Goal: Information Seeking & Learning: Learn about a topic

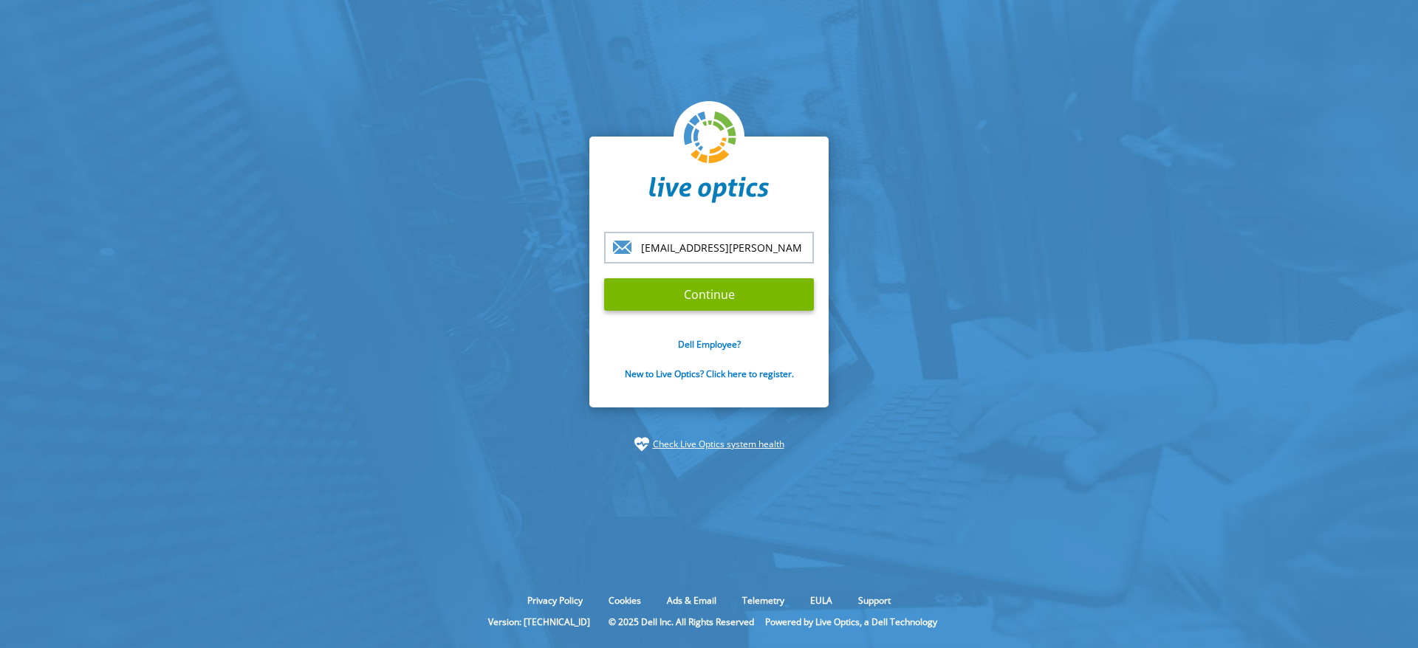
type input "[EMAIL_ADDRESS][PERSON_NAME][PERSON_NAME][DOMAIN_NAME]"
click at [604, 278] on input "Continue" at bounding box center [709, 294] width 210 height 32
click at [761, 295] on input "Continue" at bounding box center [709, 294] width 210 height 32
click at [708, 295] on input "Continue" at bounding box center [709, 294] width 210 height 32
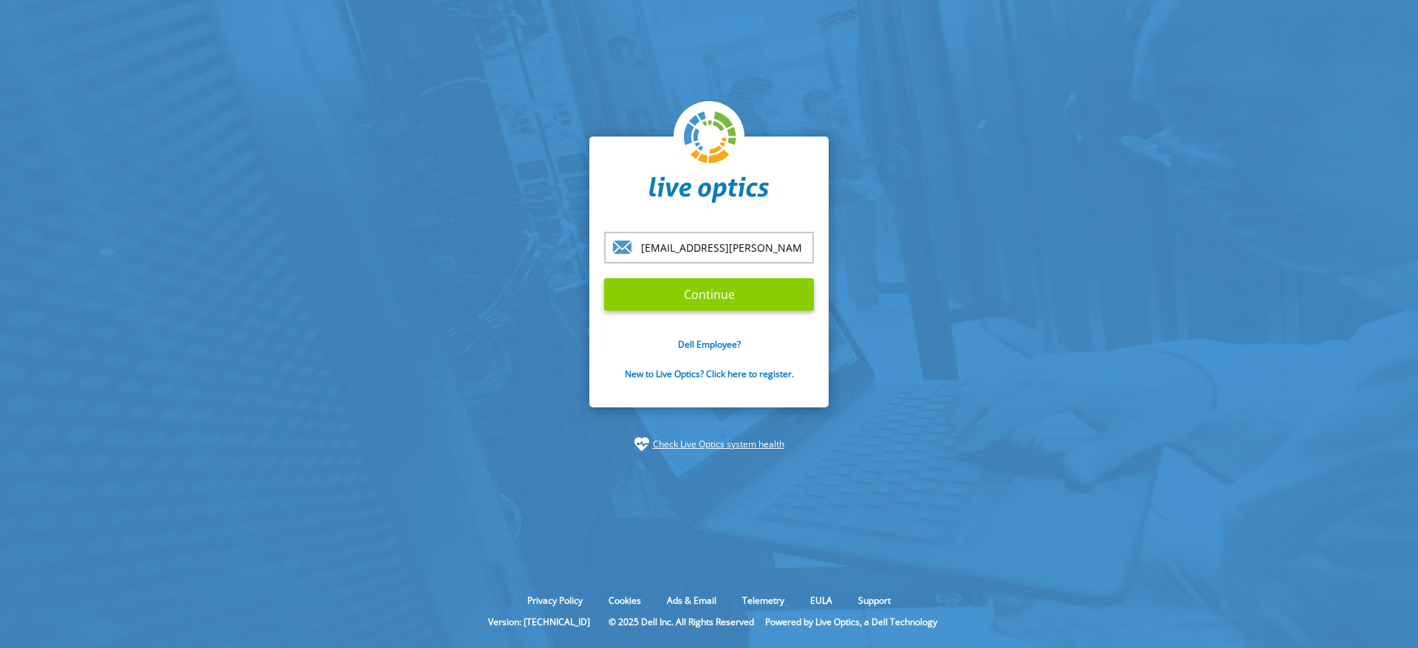
click at [708, 295] on input "Continue" at bounding box center [709, 294] width 210 height 32
type input "[EMAIL_ADDRESS][PERSON_NAME][PERSON_NAME][DOMAIN_NAME]"
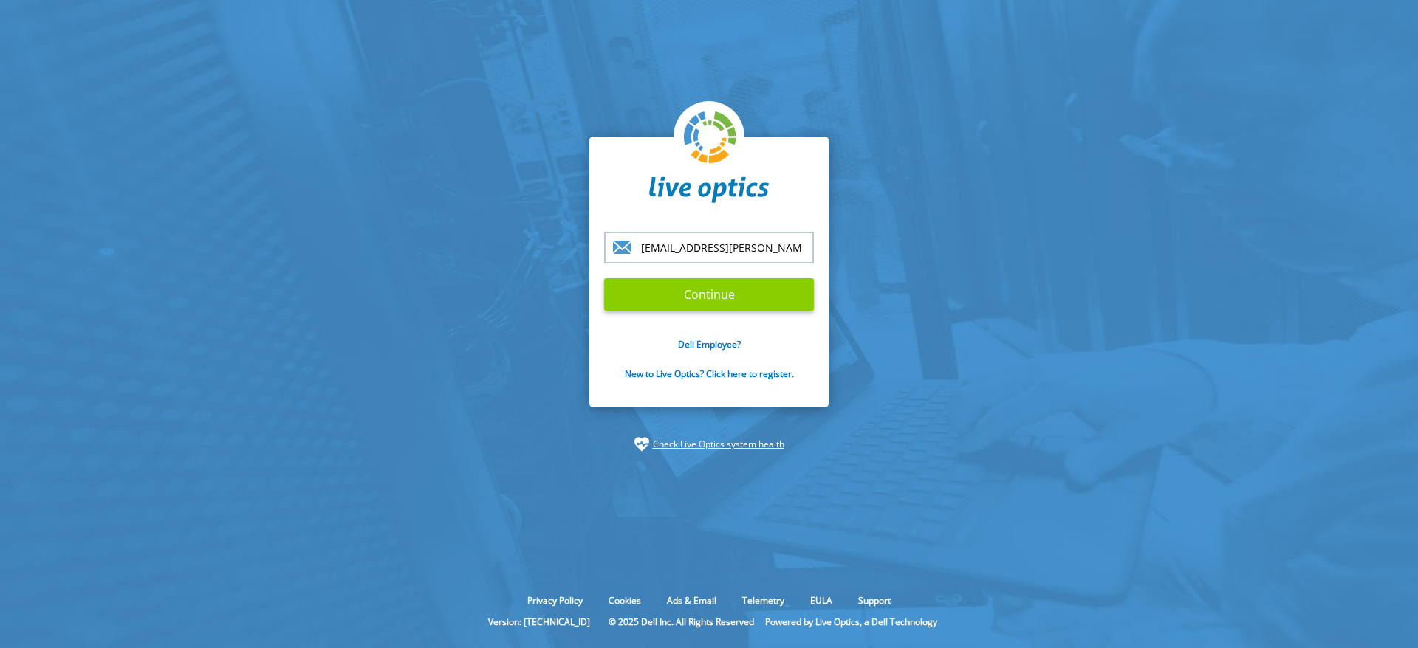
click at [717, 295] on input "Continue" at bounding box center [709, 294] width 210 height 32
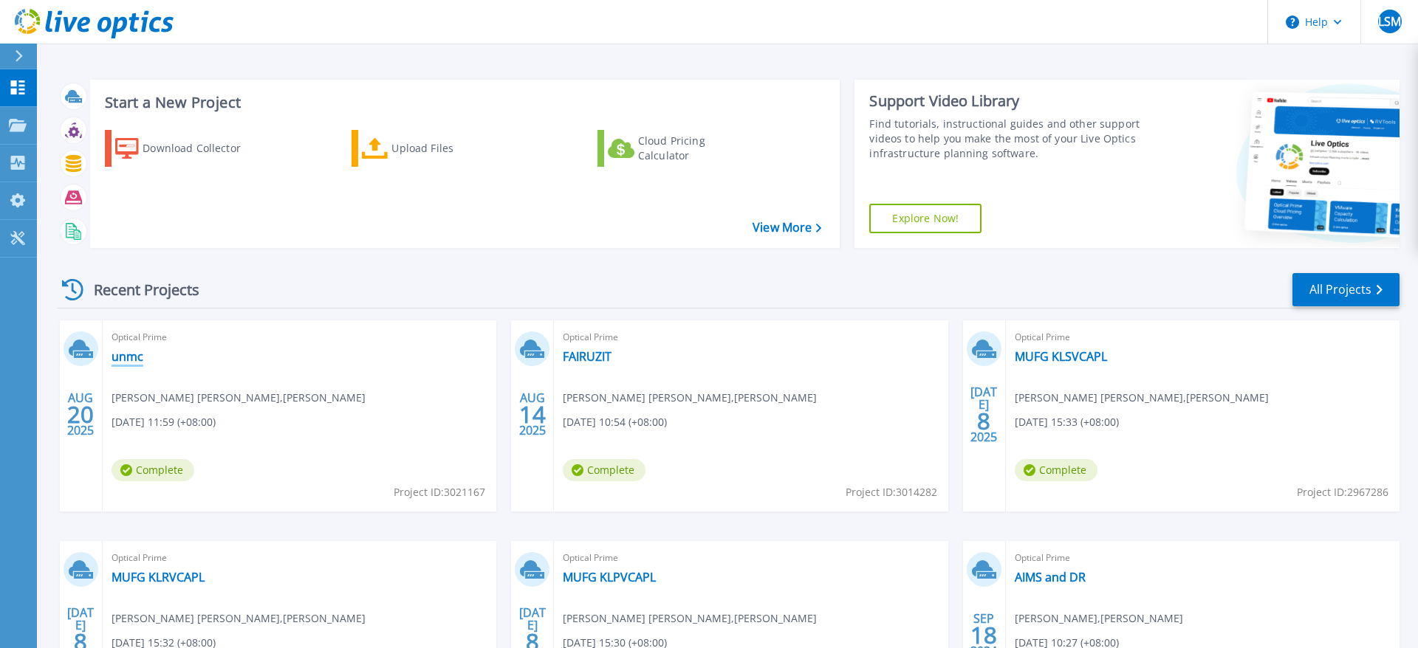
click at [121, 358] on link "unmc" at bounding box center [128, 356] width 32 height 15
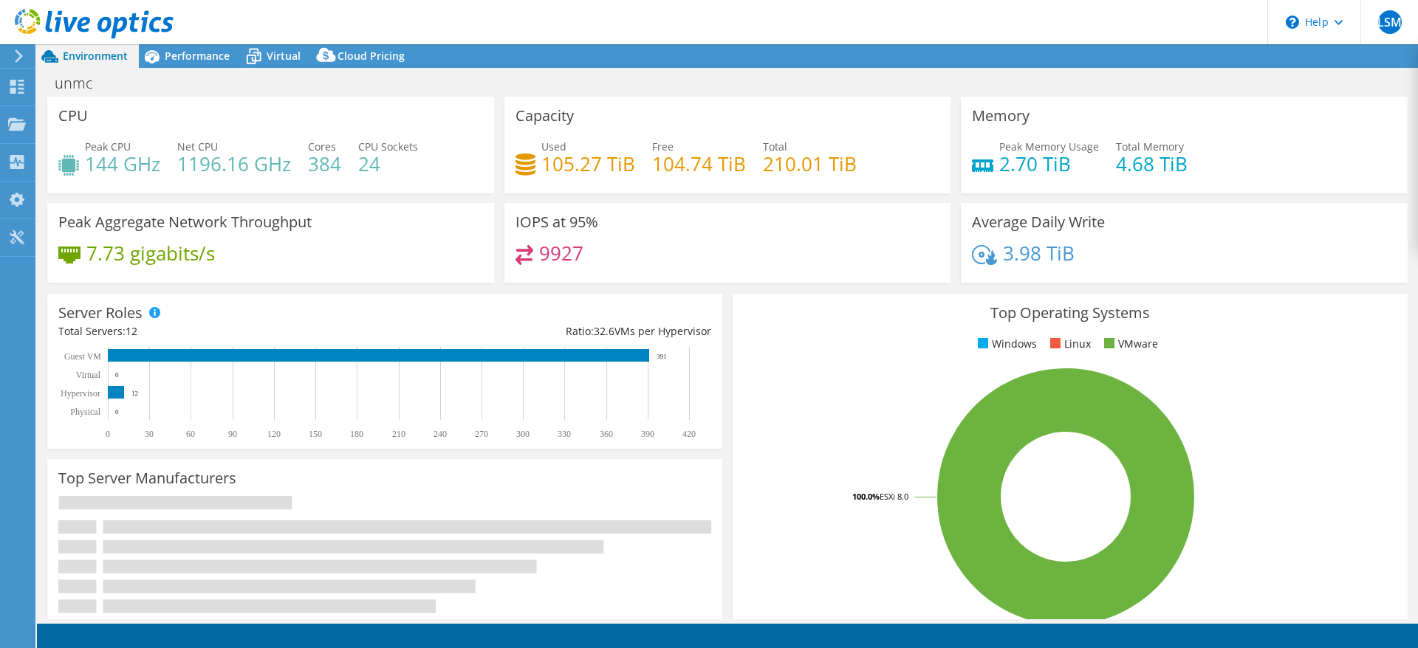
select select "USD"
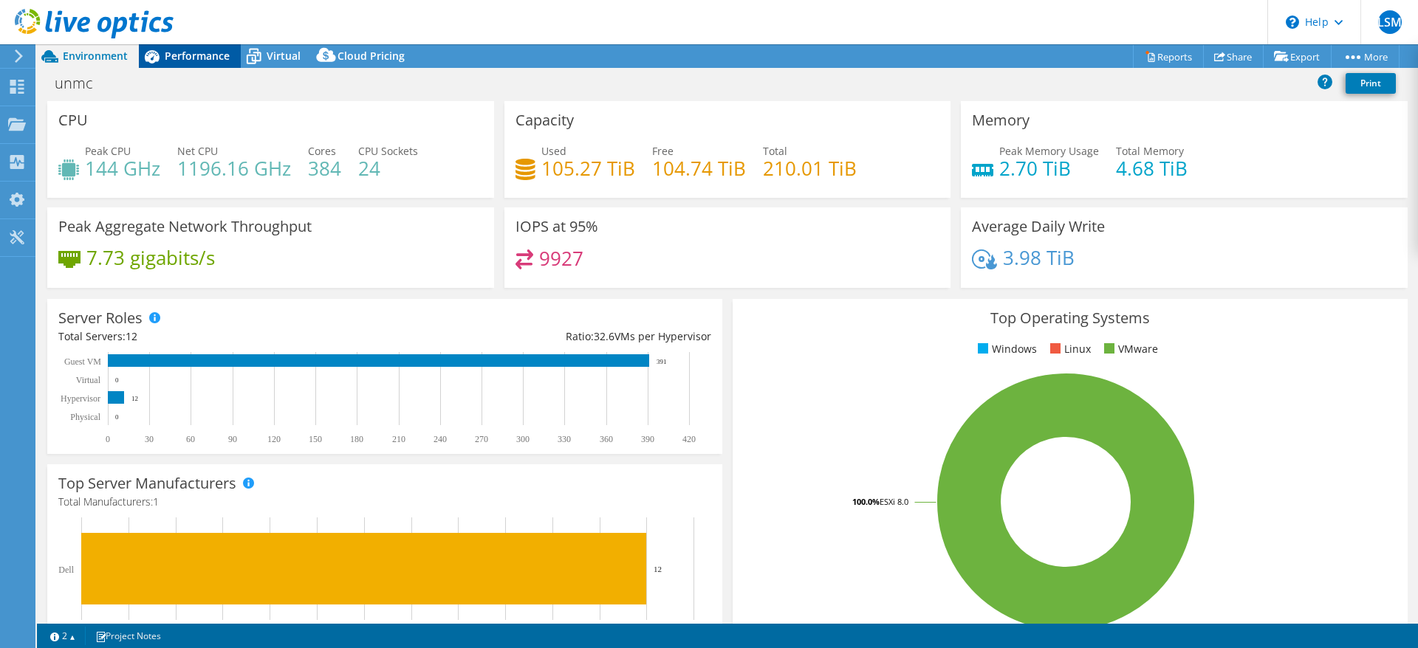
click at [199, 57] on span "Performance" at bounding box center [197, 56] width 65 height 14
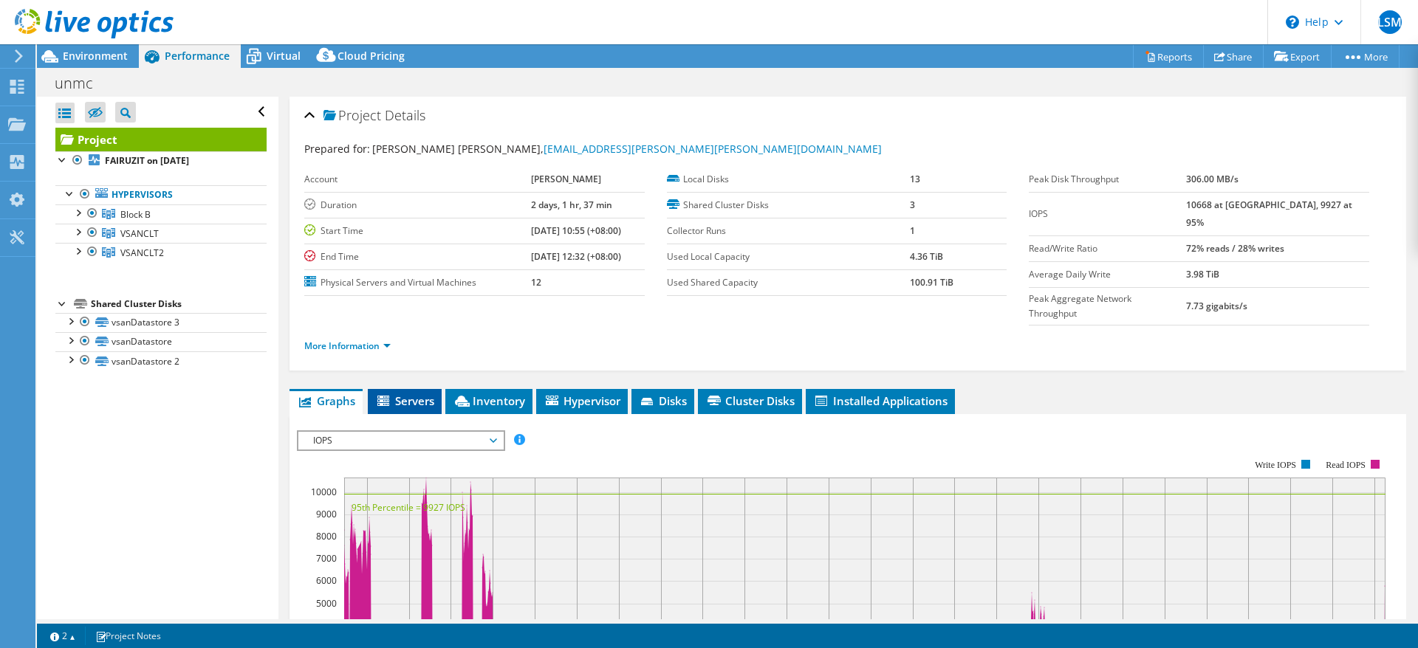
click at [410, 394] on span "Servers" at bounding box center [404, 401] width 59 height 15
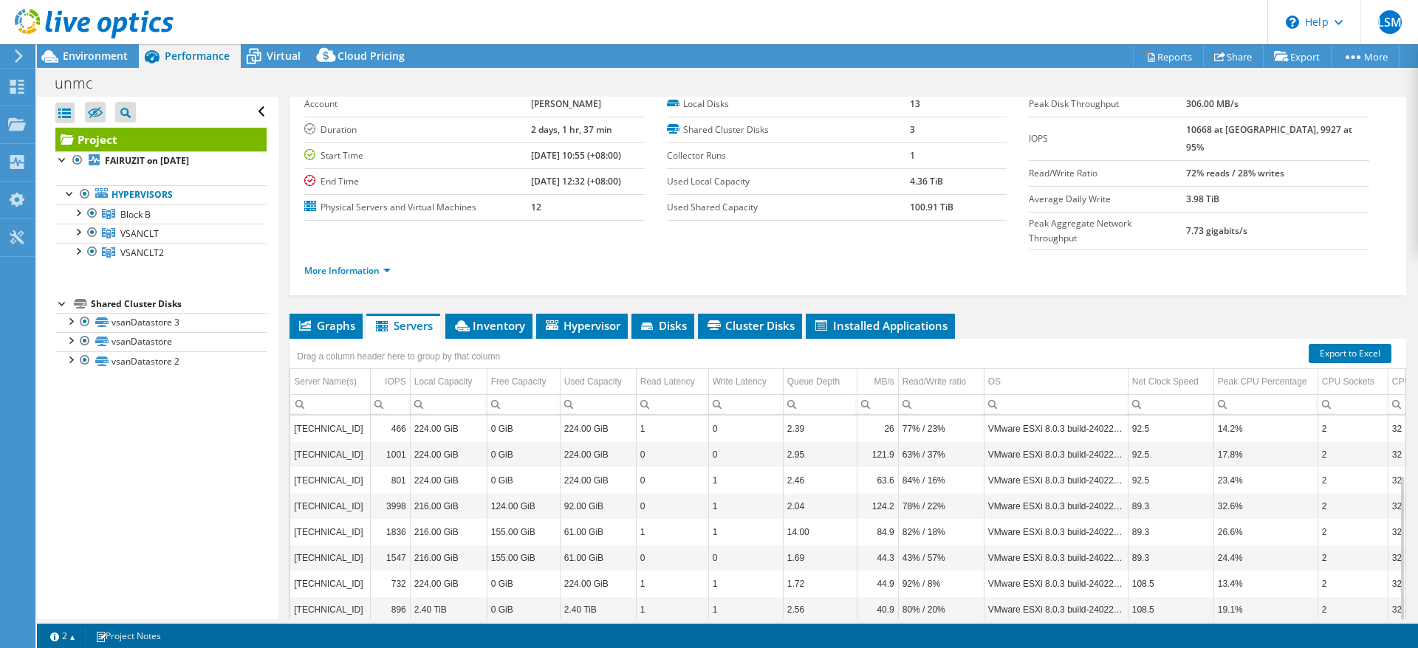
scroll to position [134, 0]
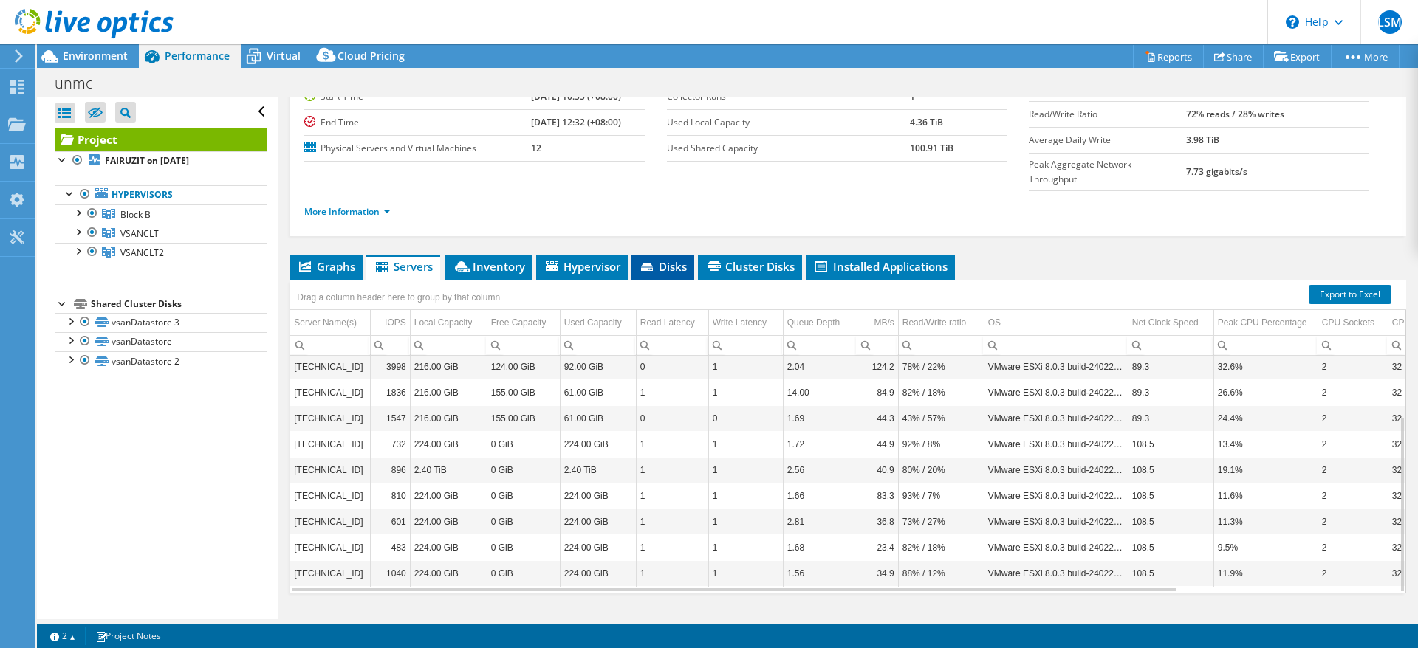
click at [681, 259] on span "Disks" at bounding box center [663, 266] width 48 height 15
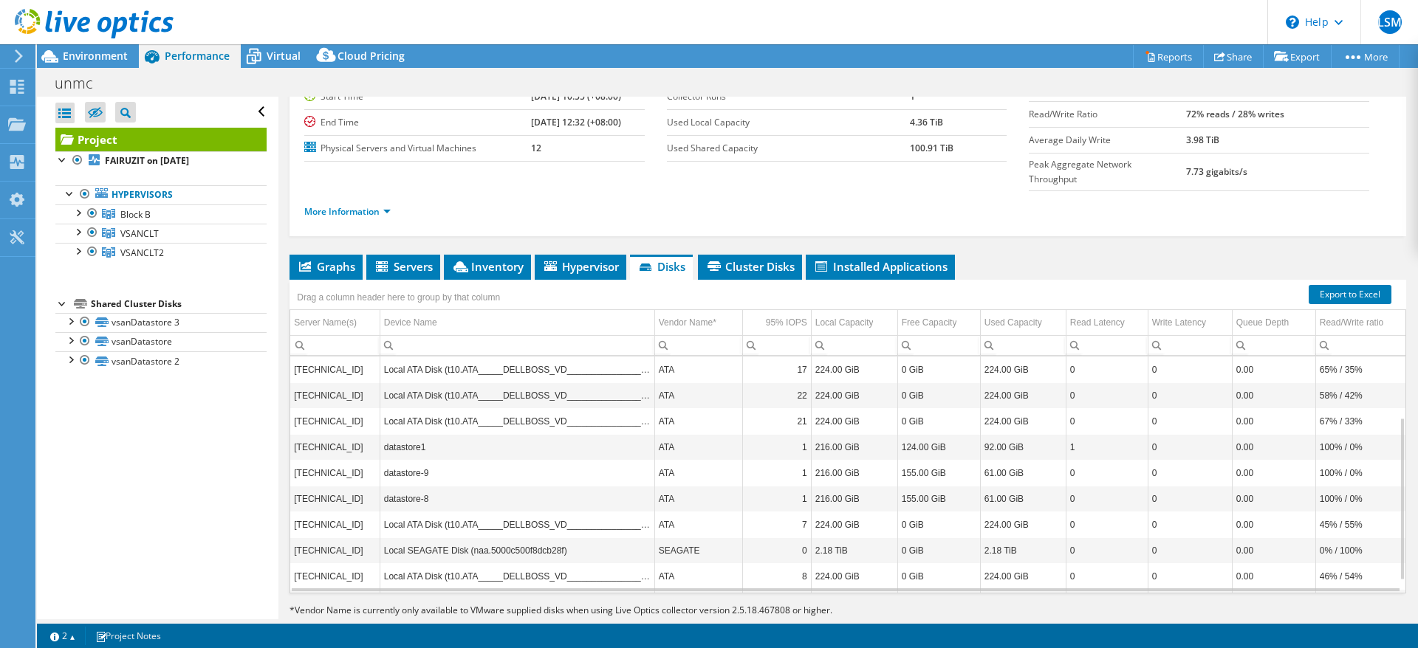
scroll to position [106, 0]
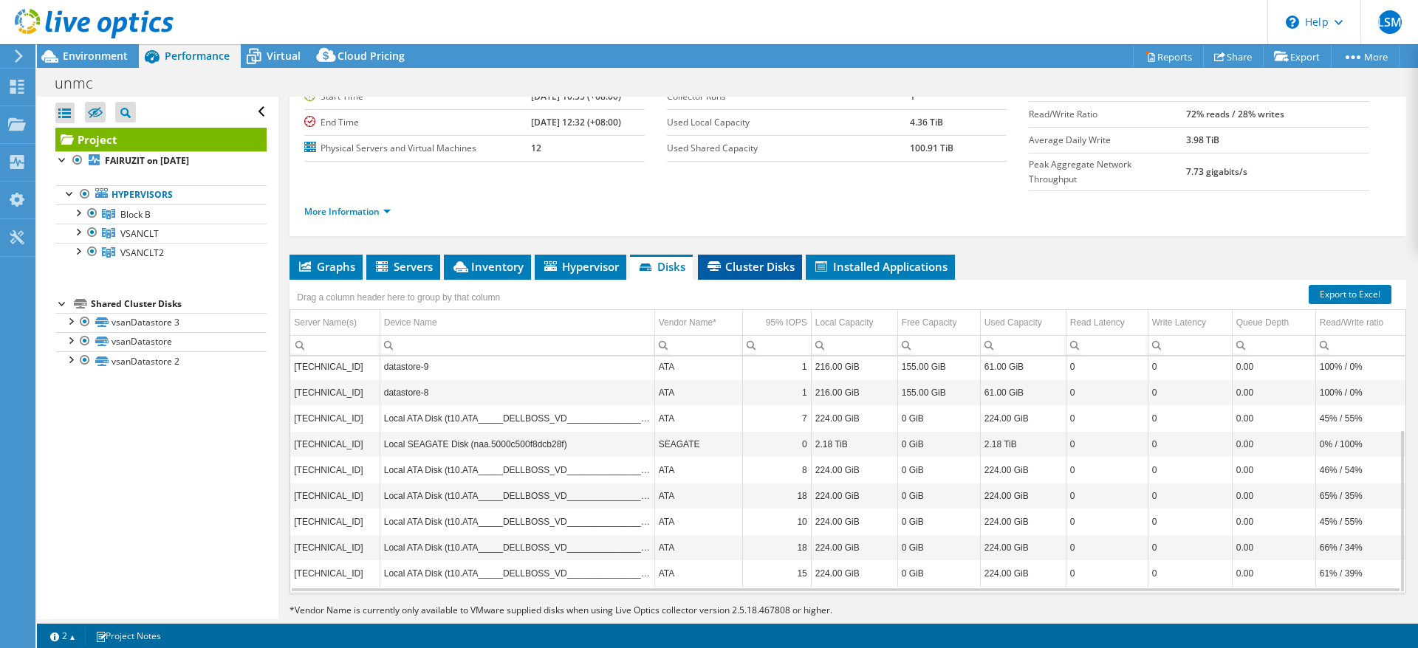
click at [744, 259] on span "Cluster Disks" at bounding box center [749, 266] width 89 height 15
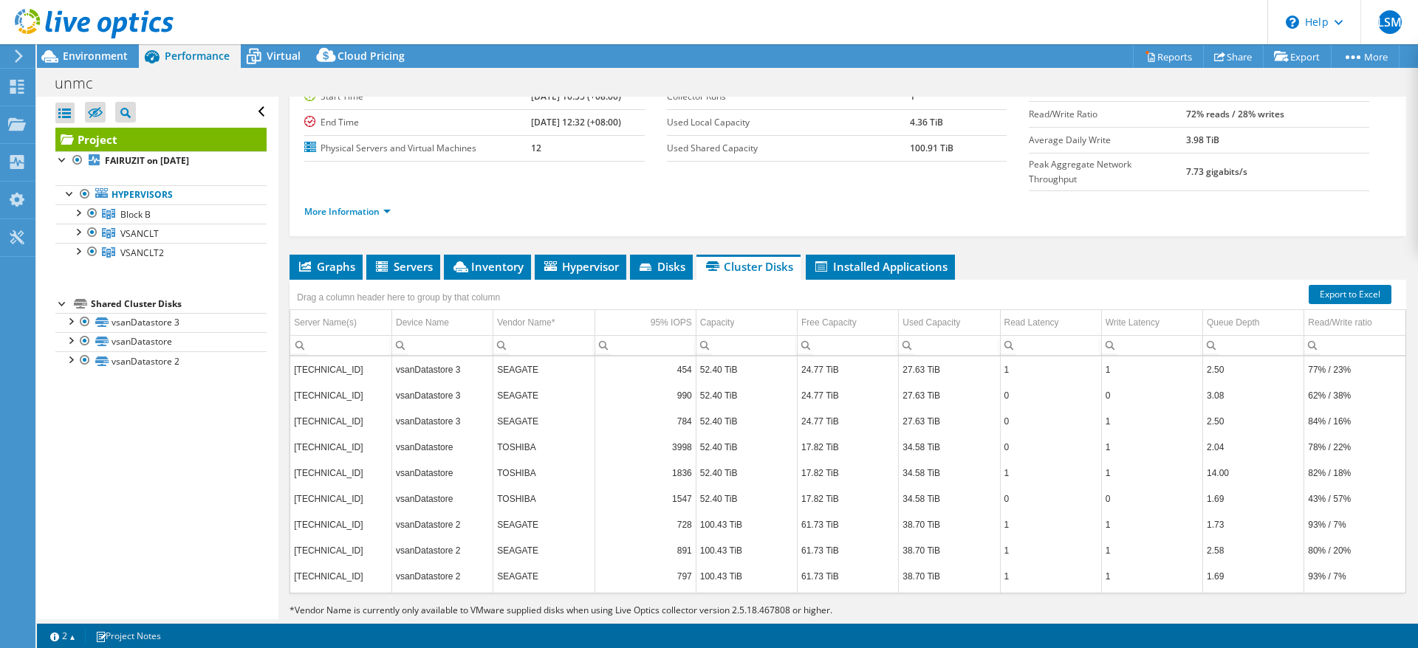
scroll to position [0, 0]
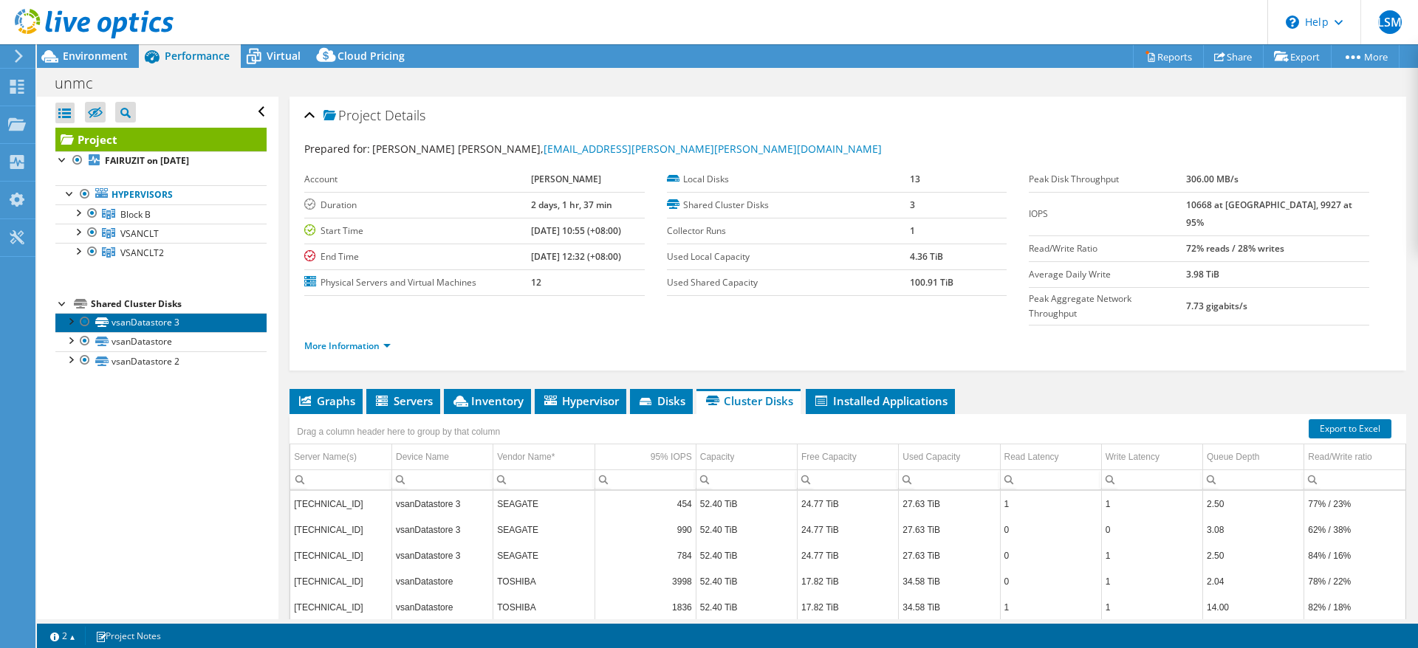
click at [171, 329] on link "vsanDatastore 3" at bounding box center [160, 322] width 211 height 19
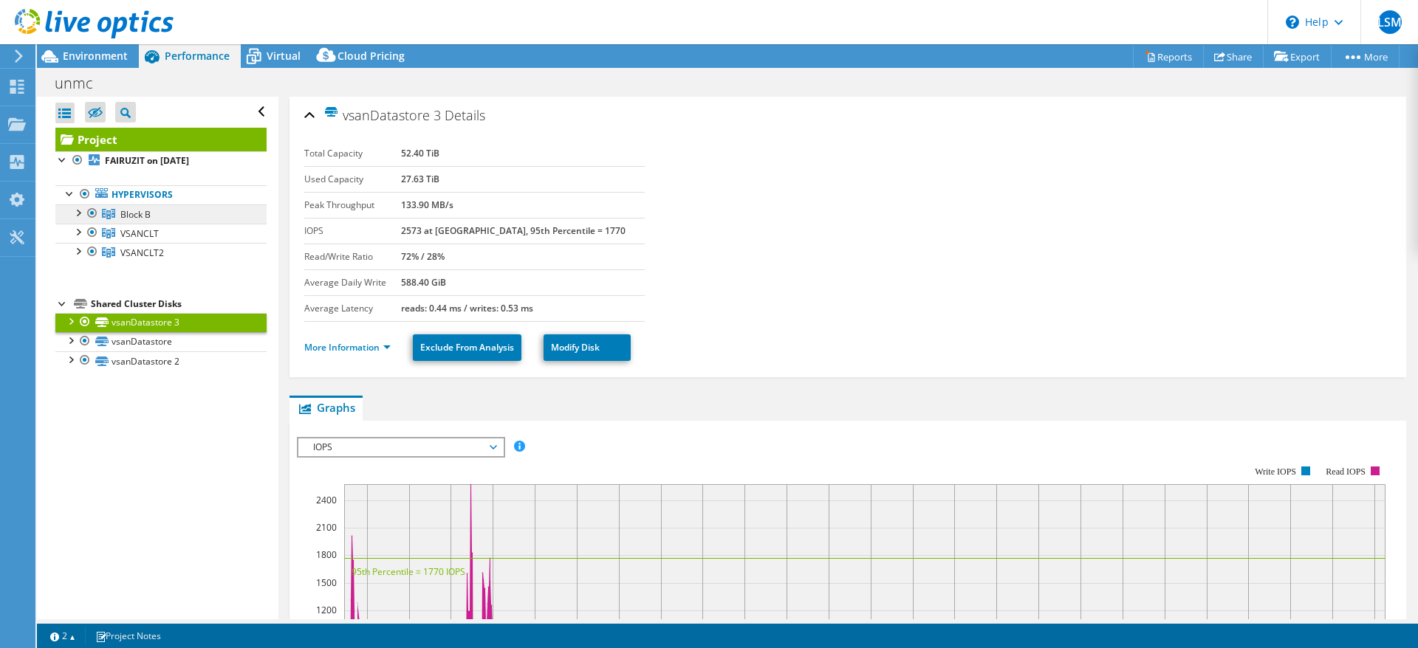
click at [152, 223] on link "Block B" at bounding box center [160, 214] width 211 height 19
